Goal: Use online tool/utility: Utilize a website feature to perform a specific function

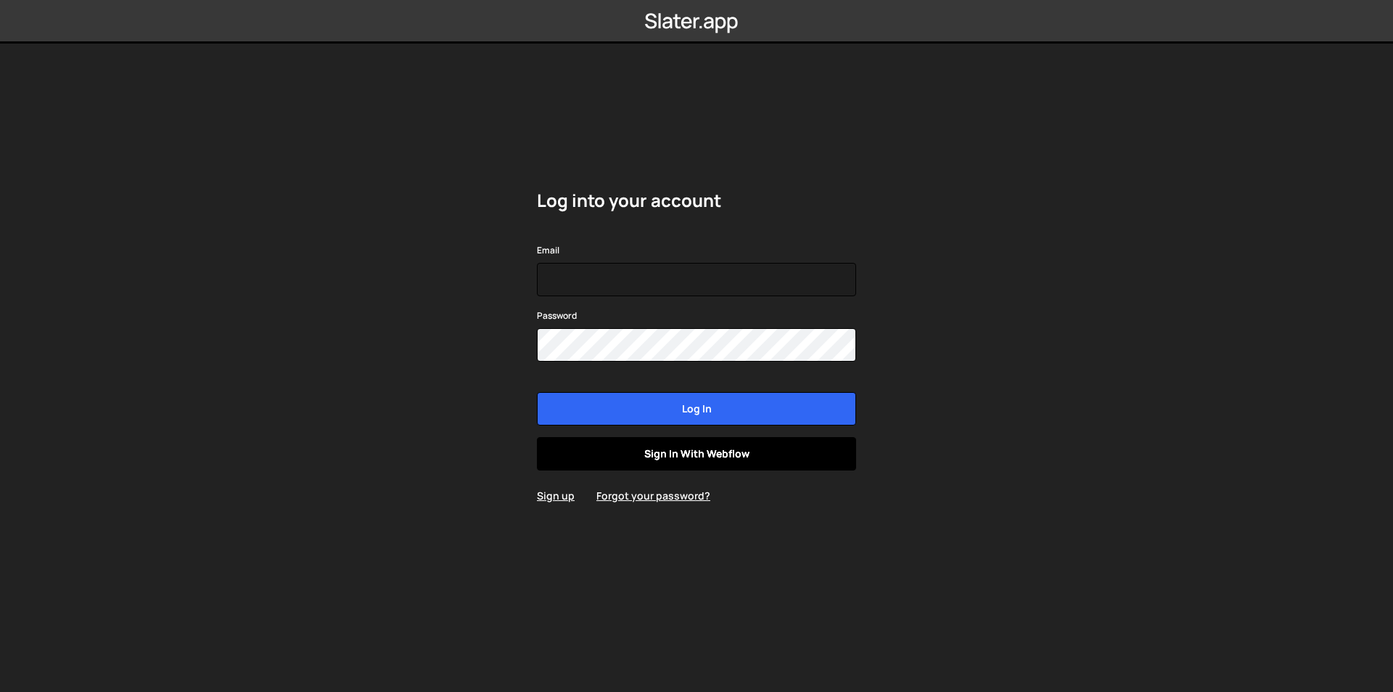
click at [676, 462] on link "Sign in with Webflow" at bounding box center [696, 453] width 319 height 33
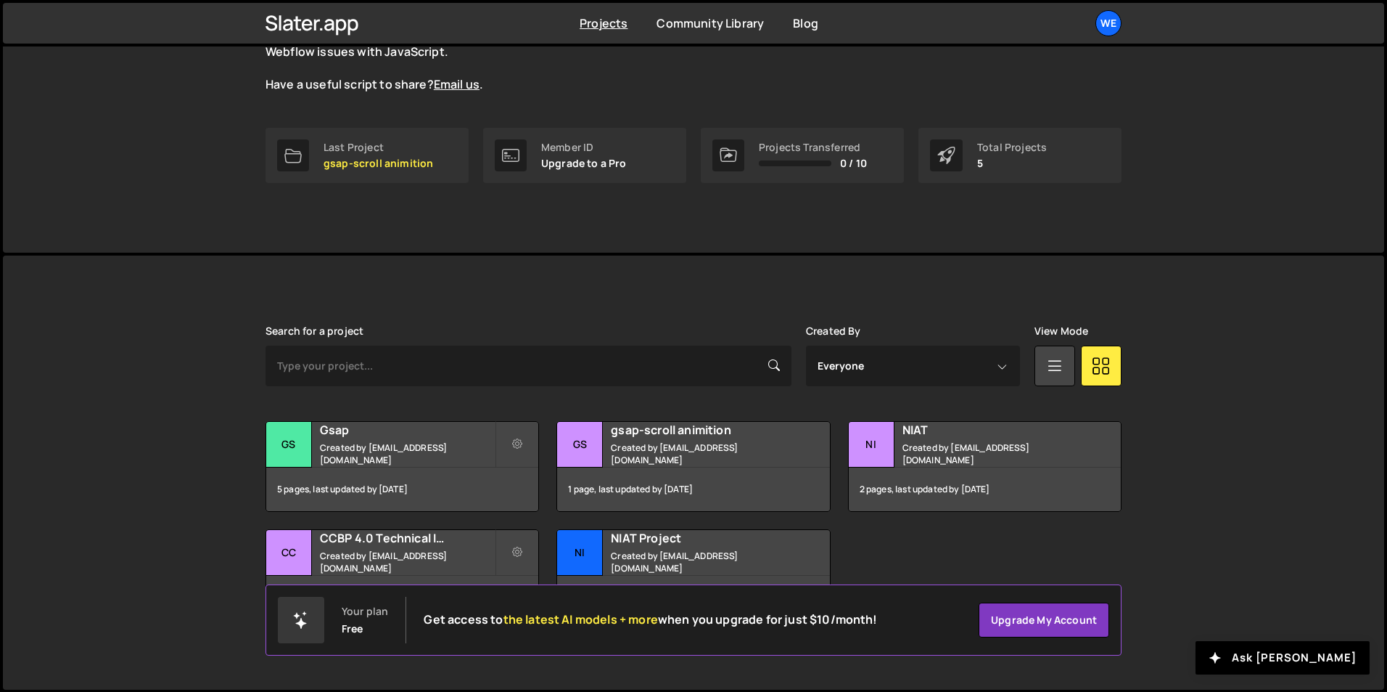
scroll to position [164, 0]
click at [356, 437] on h2 "Gsap" at bounding box center [407, 429] width 175 height 16
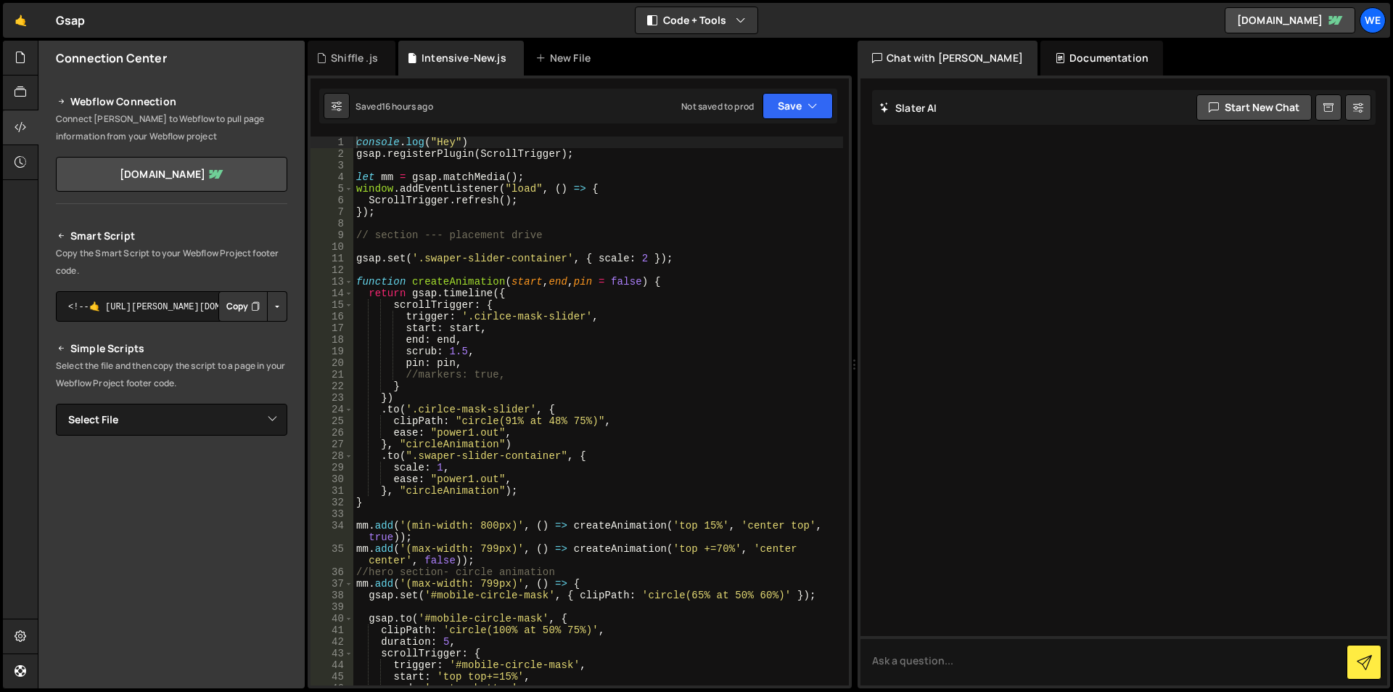
click at [670, 372] on div "console . log ( "Hey" ) gsap . registerPlugin ( ScrollTrigger ) ; let mm = gsap…" at bounding box center [598, 422] width 490 height 572
click at [692, 14] on button "Code + Tools" at bounding box center [697, 20] width 122 height 26
click at [716, 52] on button "Code Only" at bounding box center [697, 52] width 122 height 26
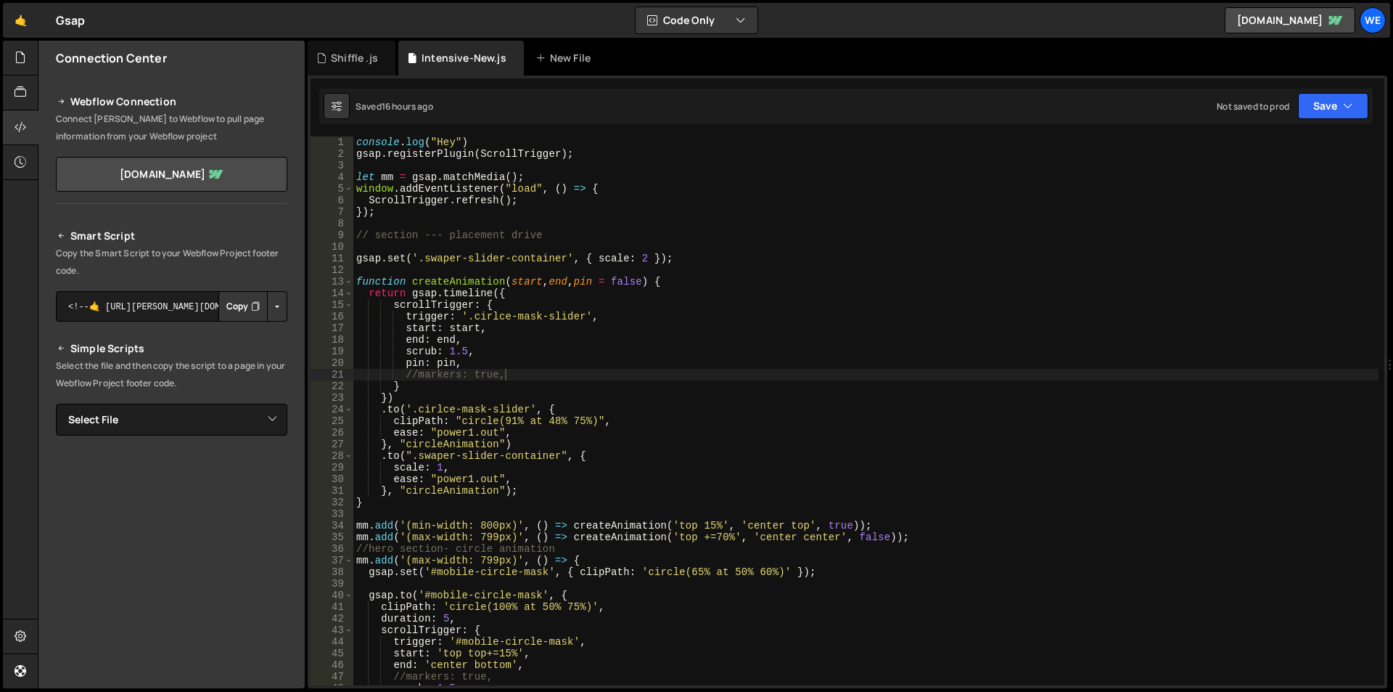
type textarea "start: start,"
click at [708, 329] on div "console . log ( "Hey" ) gsap . registerPlugin ( ScrollTrigger ) ; let mm = gsap…" at bounding box center [865, 422] width 1025 height 572
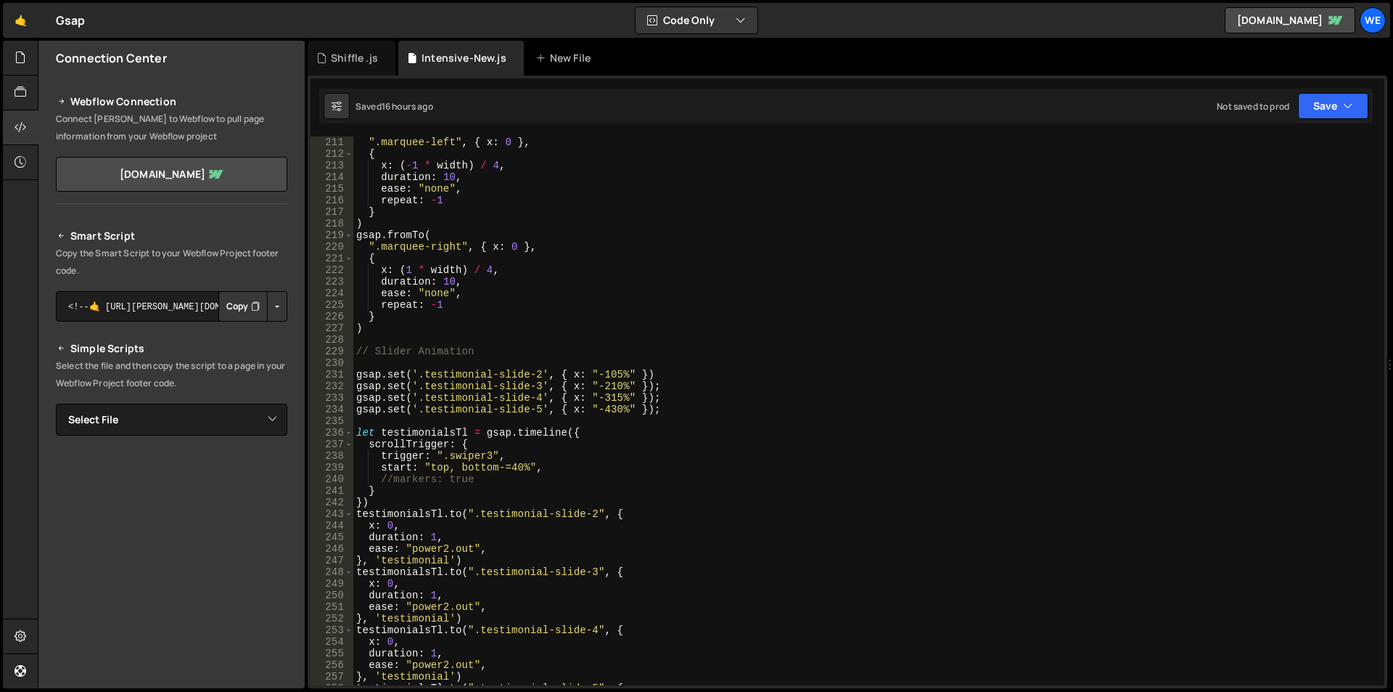
scroll to position [2482, 0]
